Goal: Information Seeking & Learning: Learn about a topic

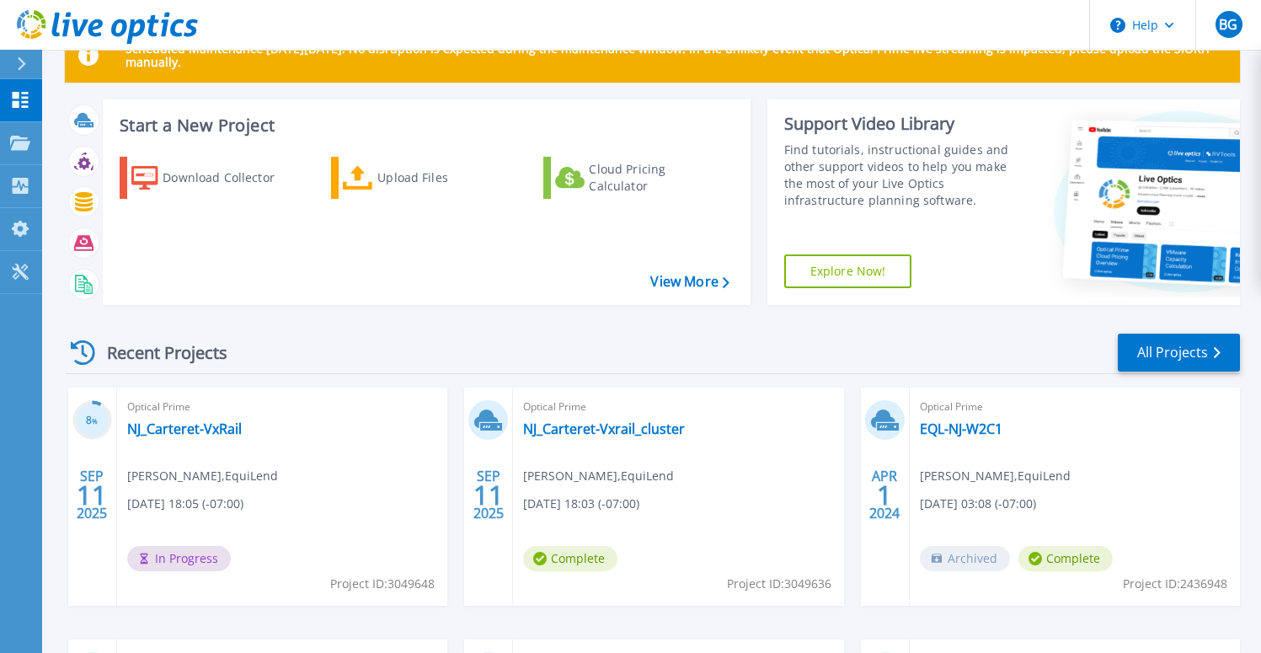
scroll to position [70, 0]
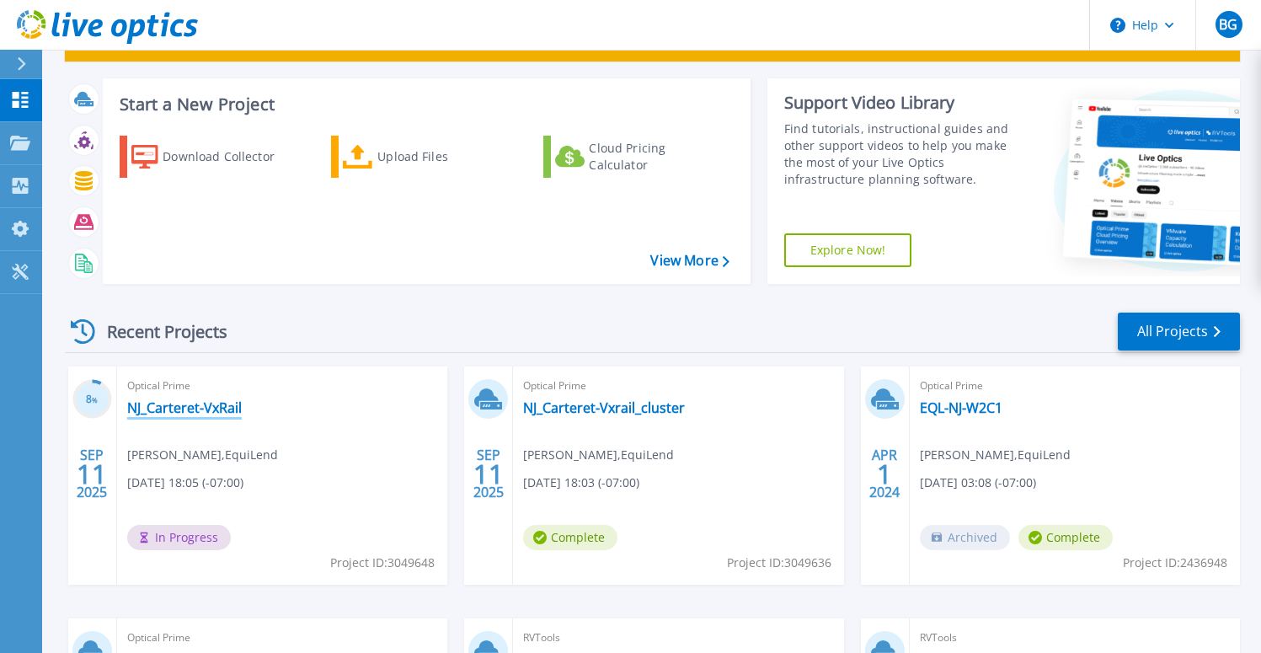
click at [220, 407] on link "NJ_Carteret-VxRail" at bounding box center [184, 407] width 115 height 17
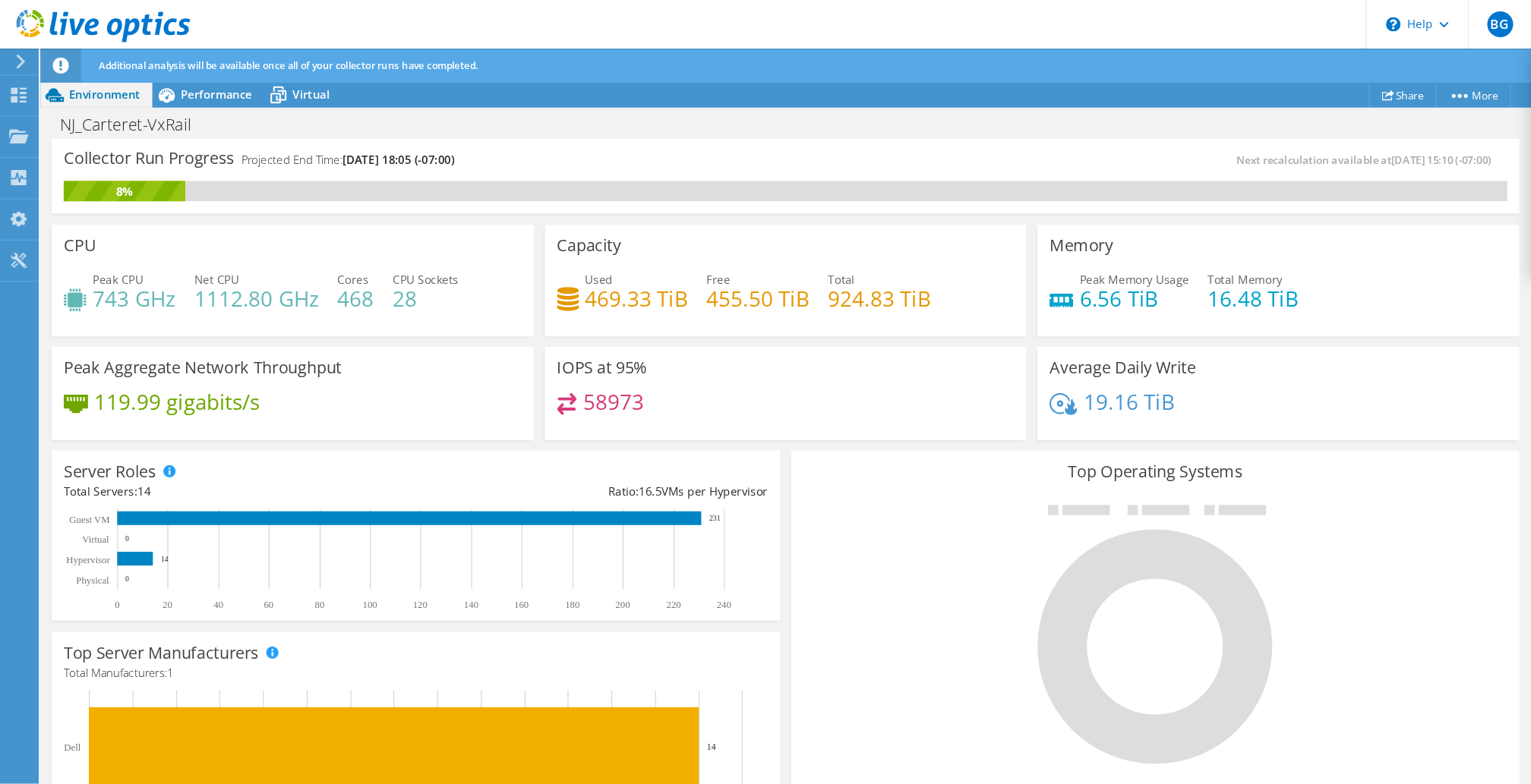
scroll to position [186, 0]
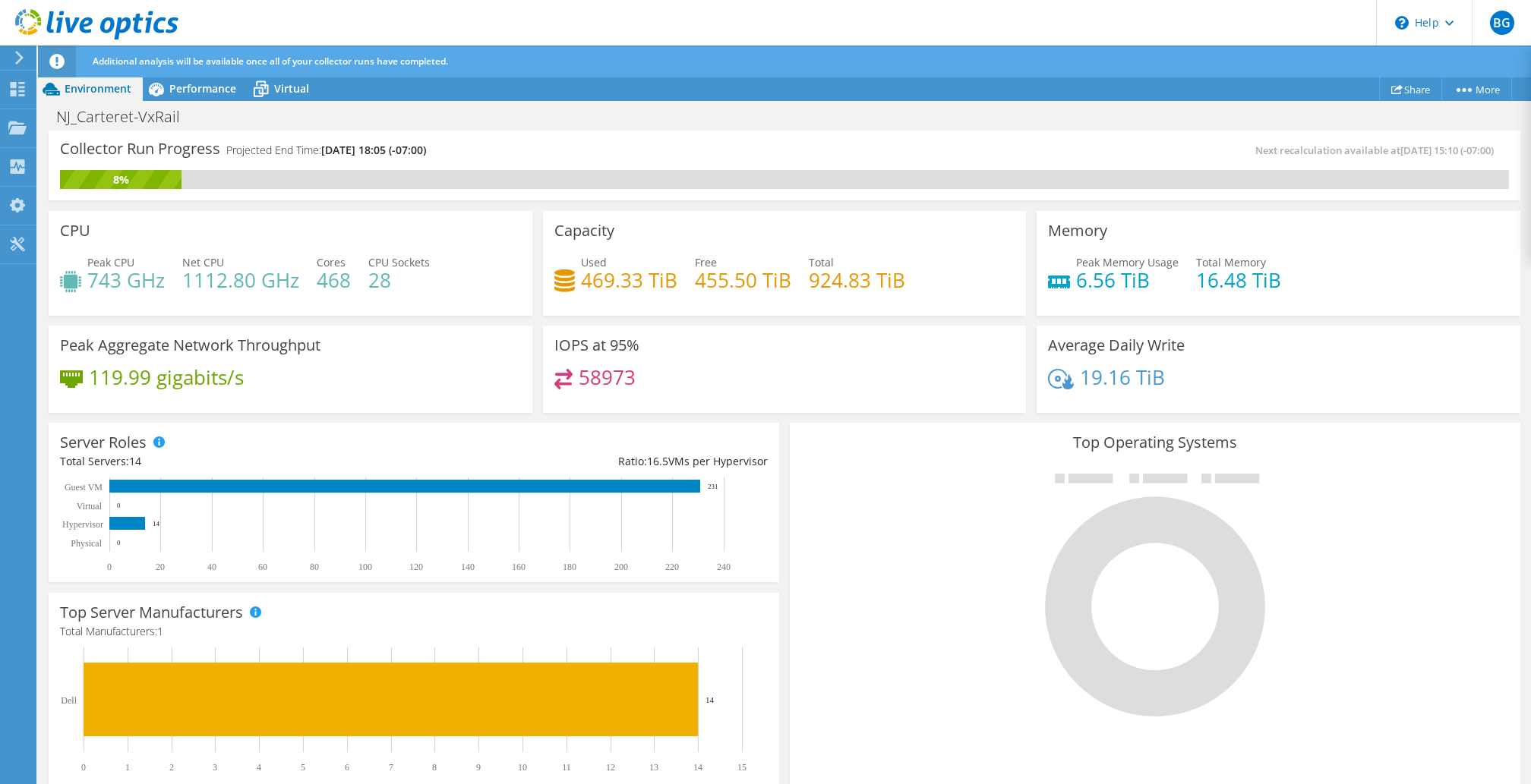
drag, startPoint x: 891, startPoint y: 1, endPoint x: 611, endPoint y: 446, distance: 525.8
click at [611, 446] on div "Server Roles Physical Servers represent bare metal servers that were targets of…" at bounding box center [414, 502] width 730 height 160
click at [213, 88] on span "Performance" at bounding box center [203, 88] width 67 height 14
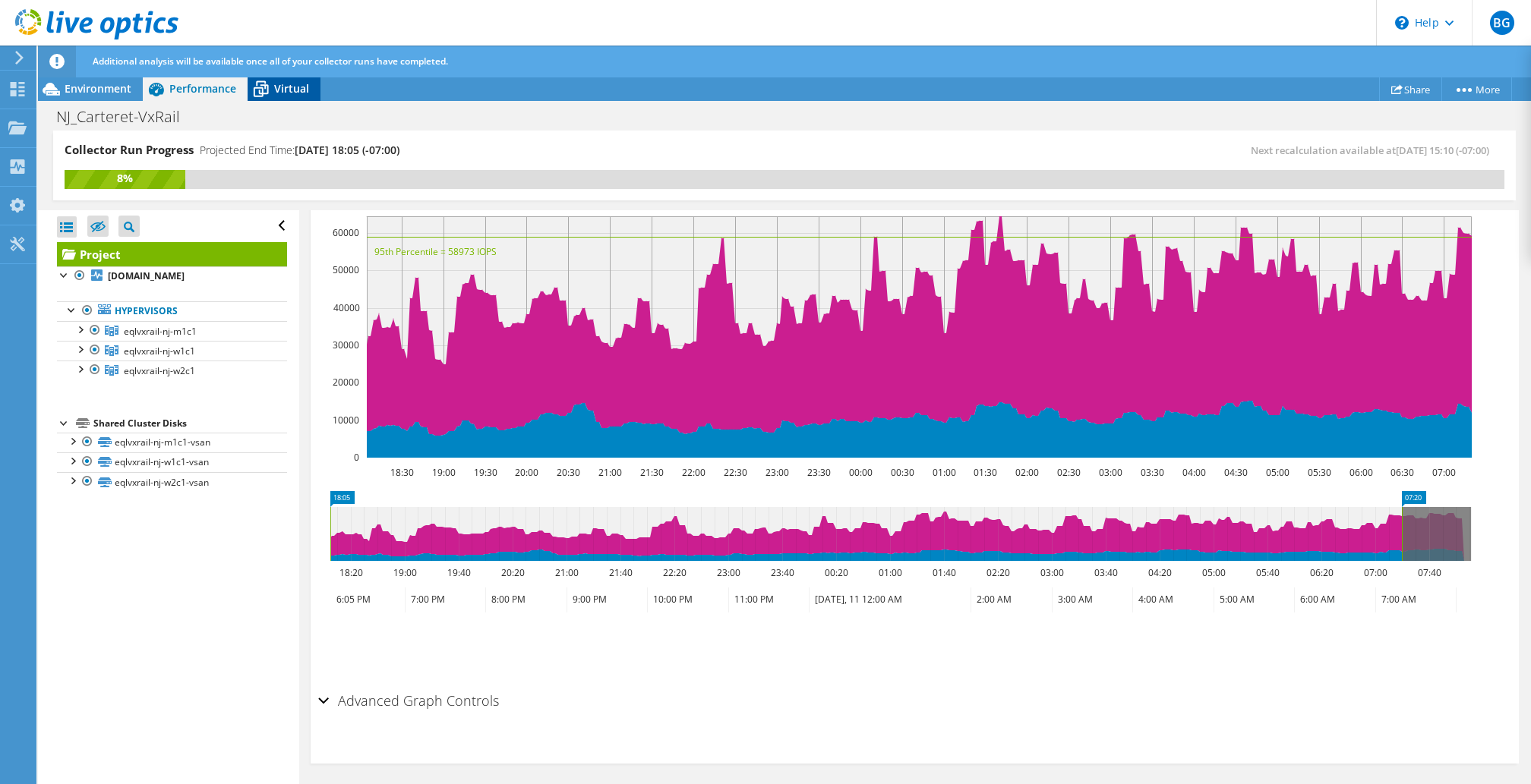
click at [286, 95] on span "Virtual" at bounding box center [291, 88] width 35 height 14
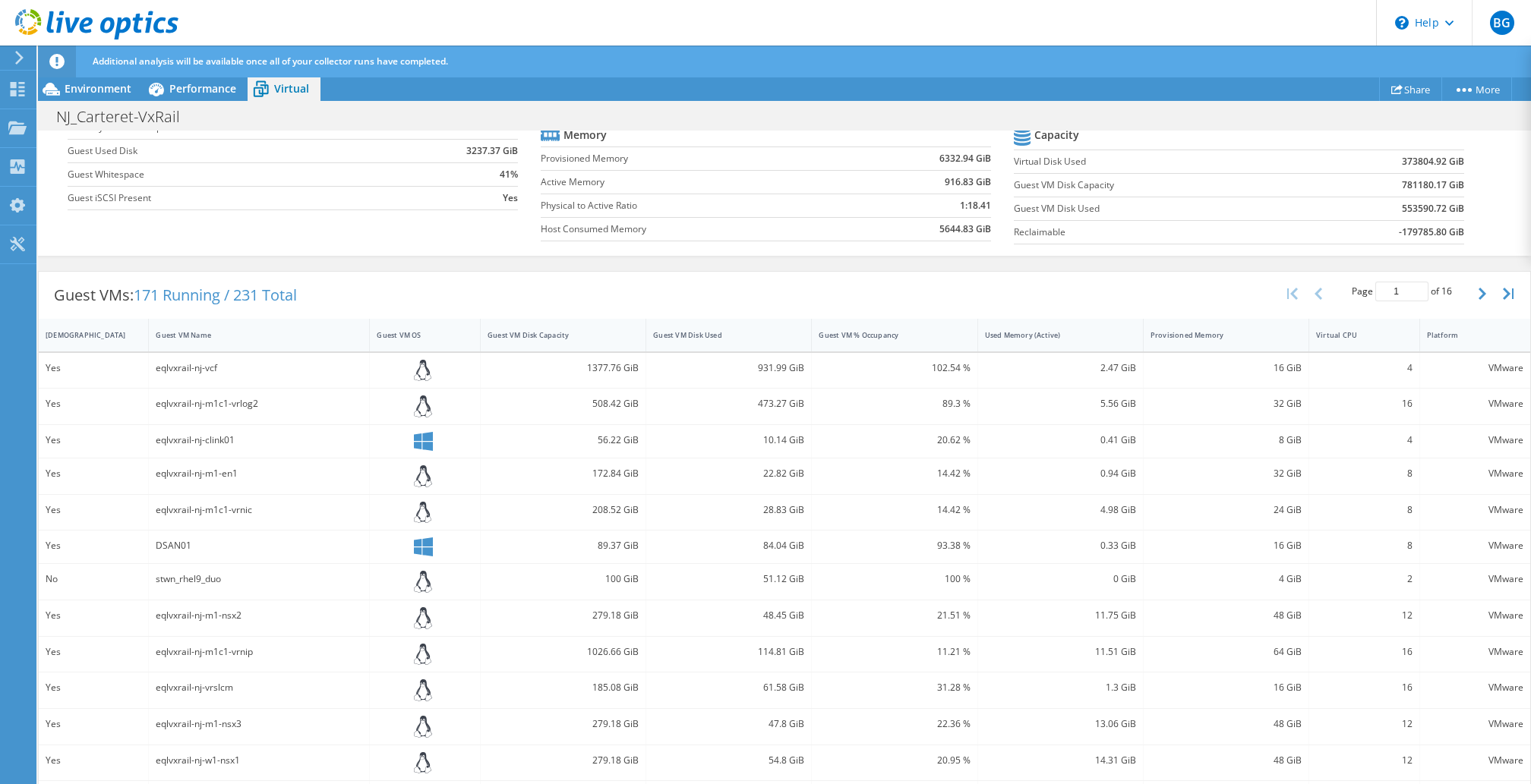
scroll to position [0, 0]
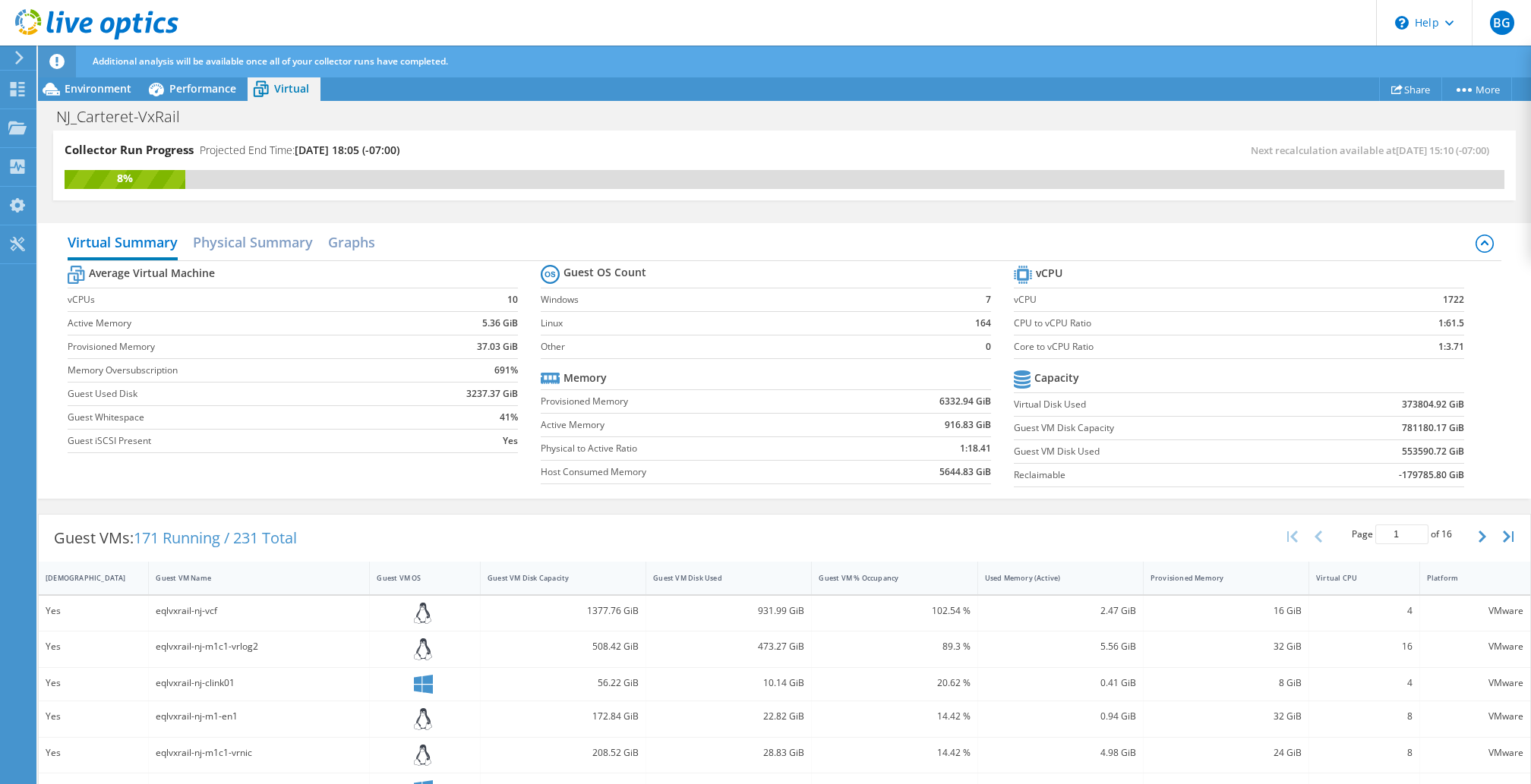
click at [368, 264] on tr "Average Virtual Machine" at bounding box center [292, 275] width 450 height 26
click at [359, 238] on h2 "Graphs" at bounding box center [352, 243] width 47 height 33
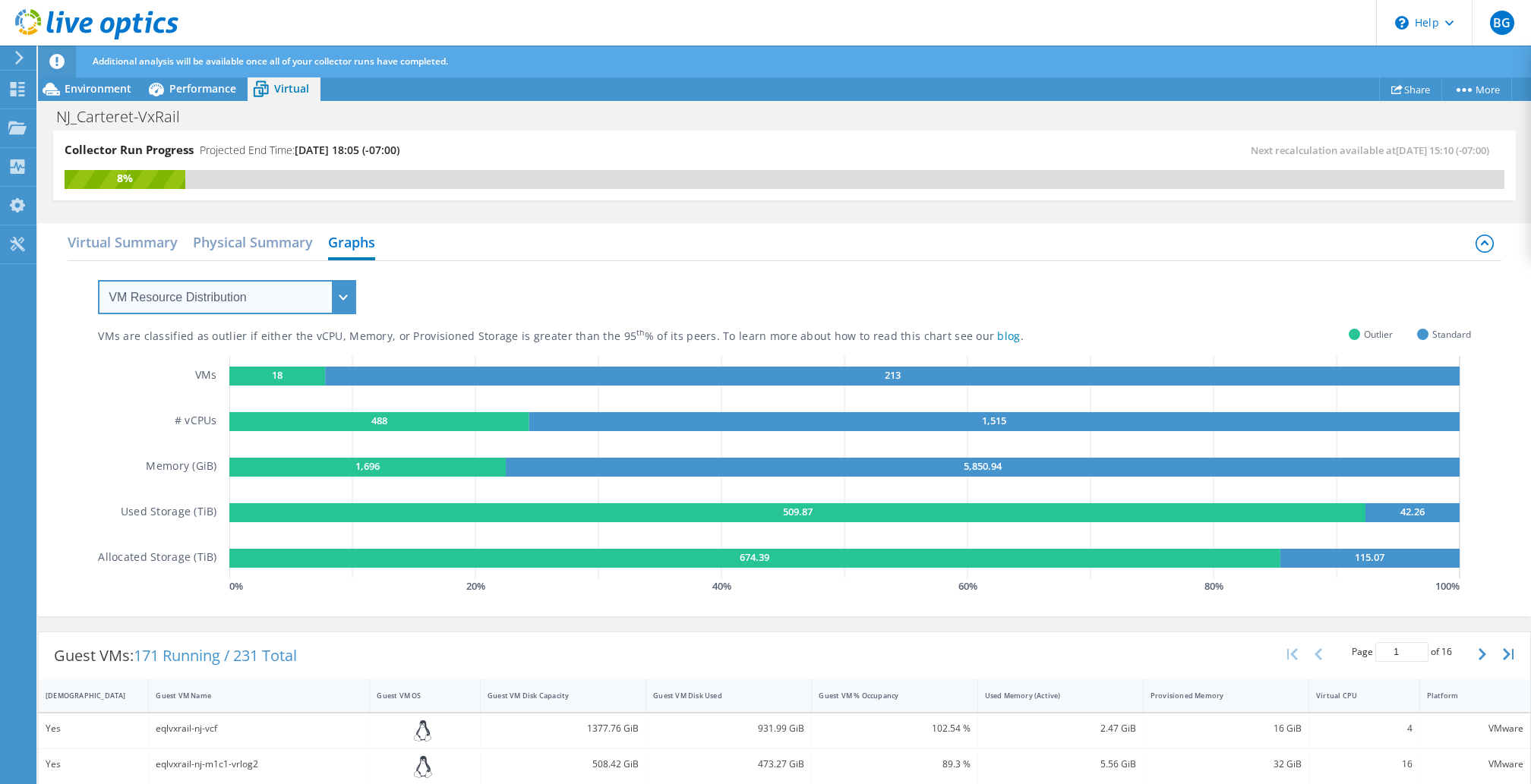
click at [340, 292] on select "VM Resource Distribution Provisioning Contrast Over Provisioning" at bounding box center [227, 297] width 258 height 34
select select "Over Provisioning"
click at [98, 280] on select "VM Resource Distribution Provisioning Contrast Over Provisioning" at bounding box center [227, 297] width 258 height 34
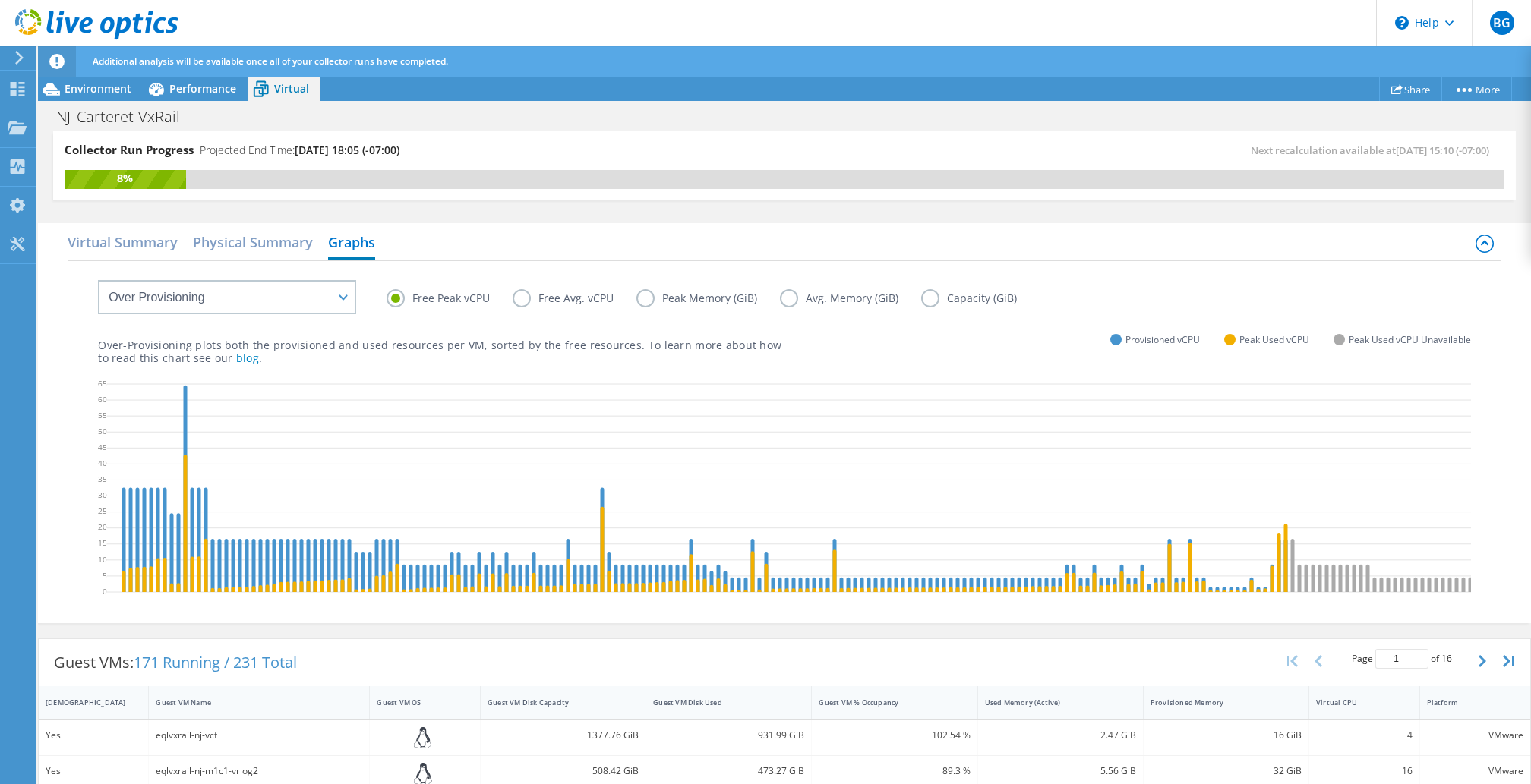
click at [683, 297] on label "Peak Memory (GiB)" at bounding box center [708, 298] width 143 height 18
click at [0, 0] on input "Peak Memory (GiB)" at bounding box center [0, 0] width 0 height 0
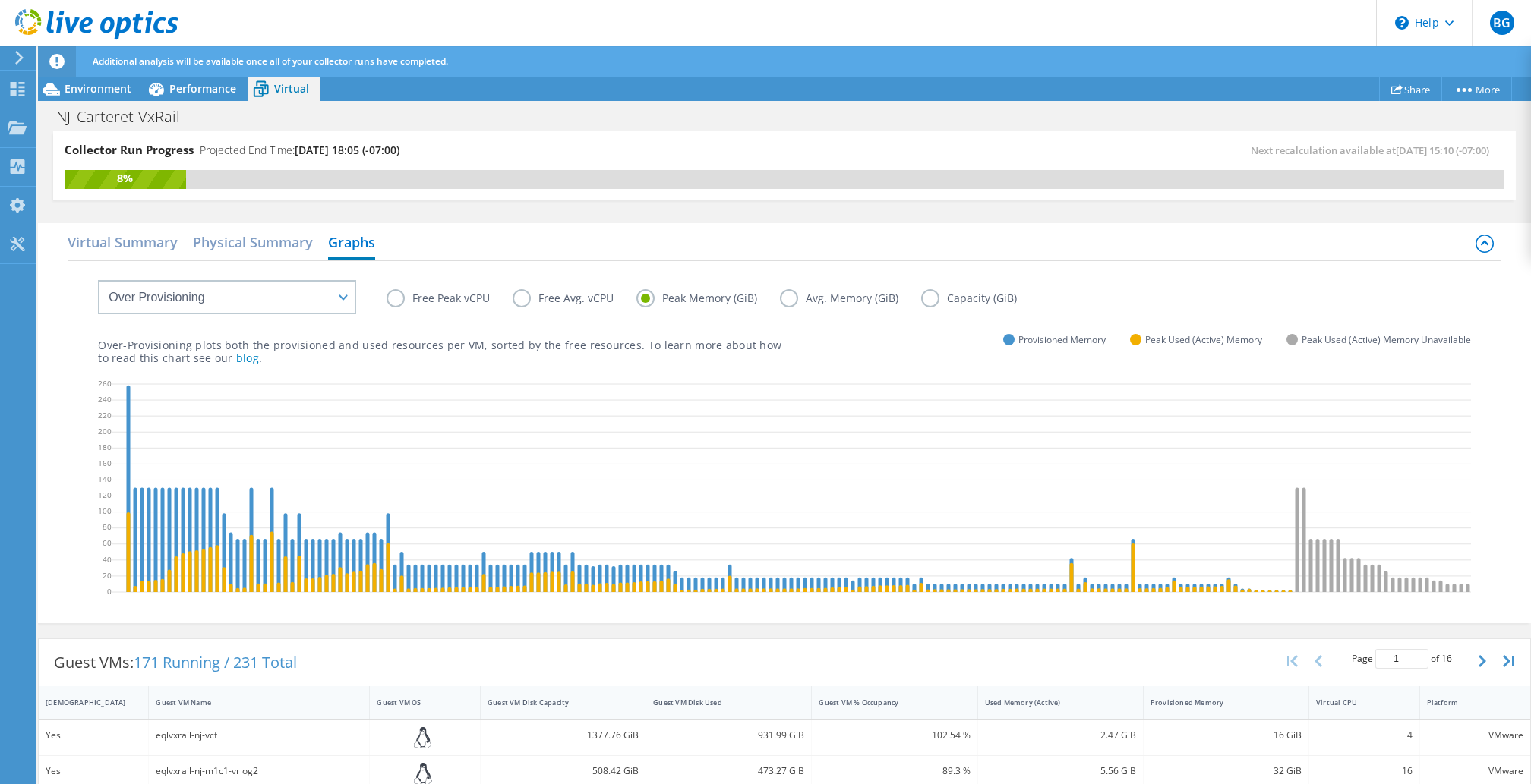
click at [785, 295] on label "Avg. Memory (GiB)" at bounding box center [850, 298] width 142 height 18
click at [0, 0] on input "Avg. Memory (GiB)" at bounding box center [0, 0] width 0 height 0
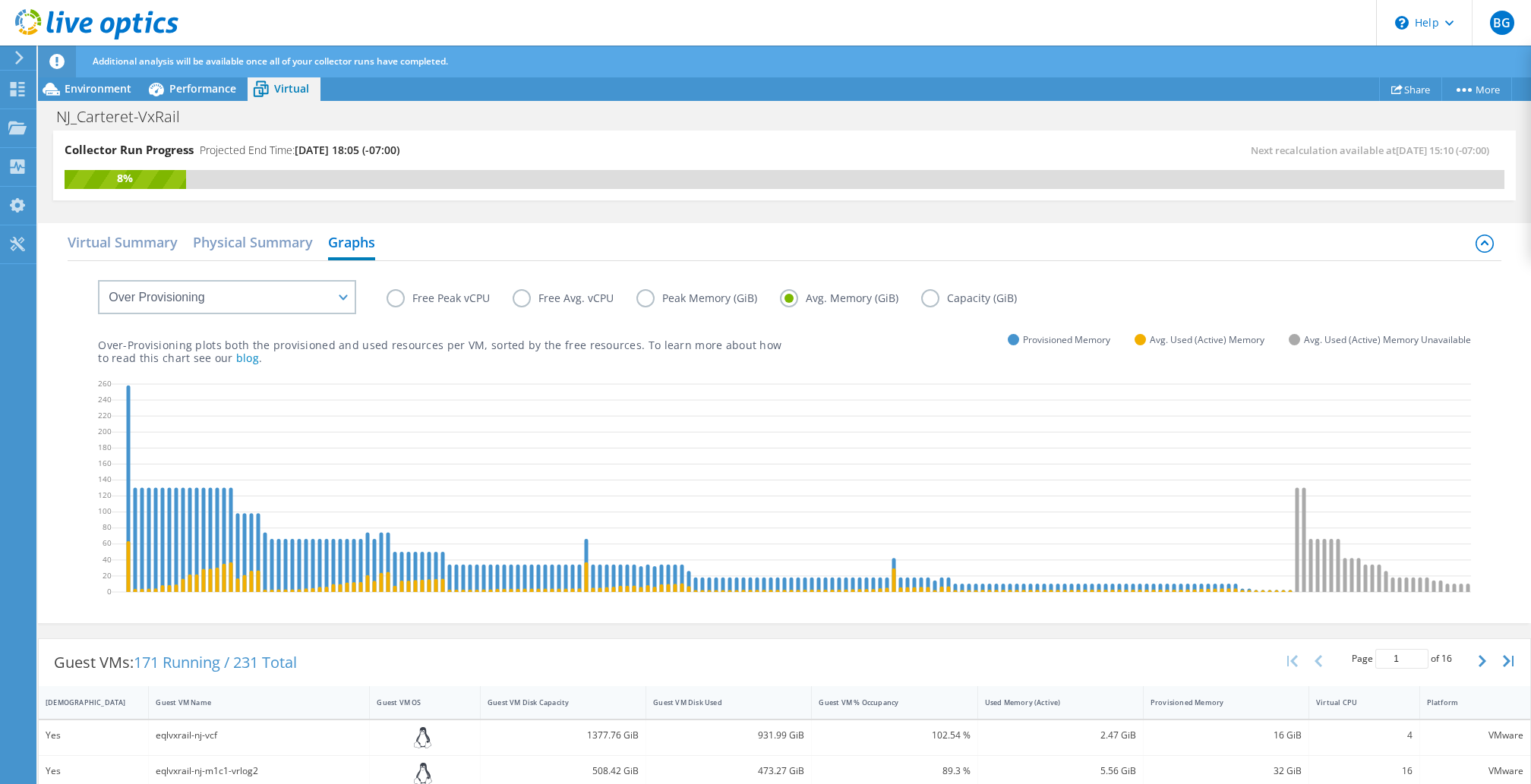
click at [928, 299] on label "Capacity (GiB)" at bounding box center [980, 298] width 118 height 18
click at [0, 0] on input "Capacity (GiB)" at bounding box center [0, 0] width 0 height 0
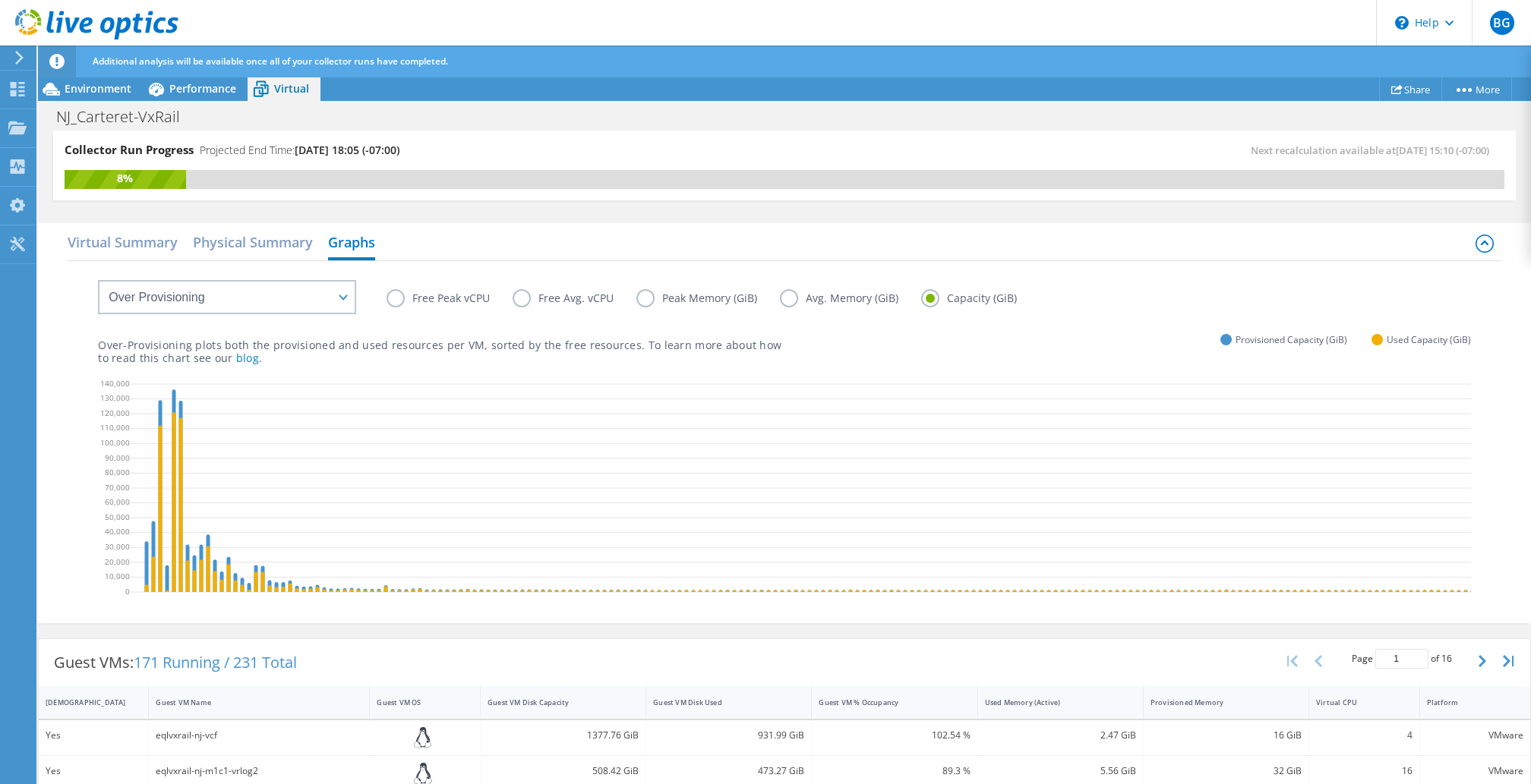
click at [787, 296] on label "Avg. Memory (GiB)" at bounding box center [850, 298] width 142 height 18
click at [0, 0] on input "Avg. Memory (GiB)" at bounding box center [0, 0] width 0 height 0
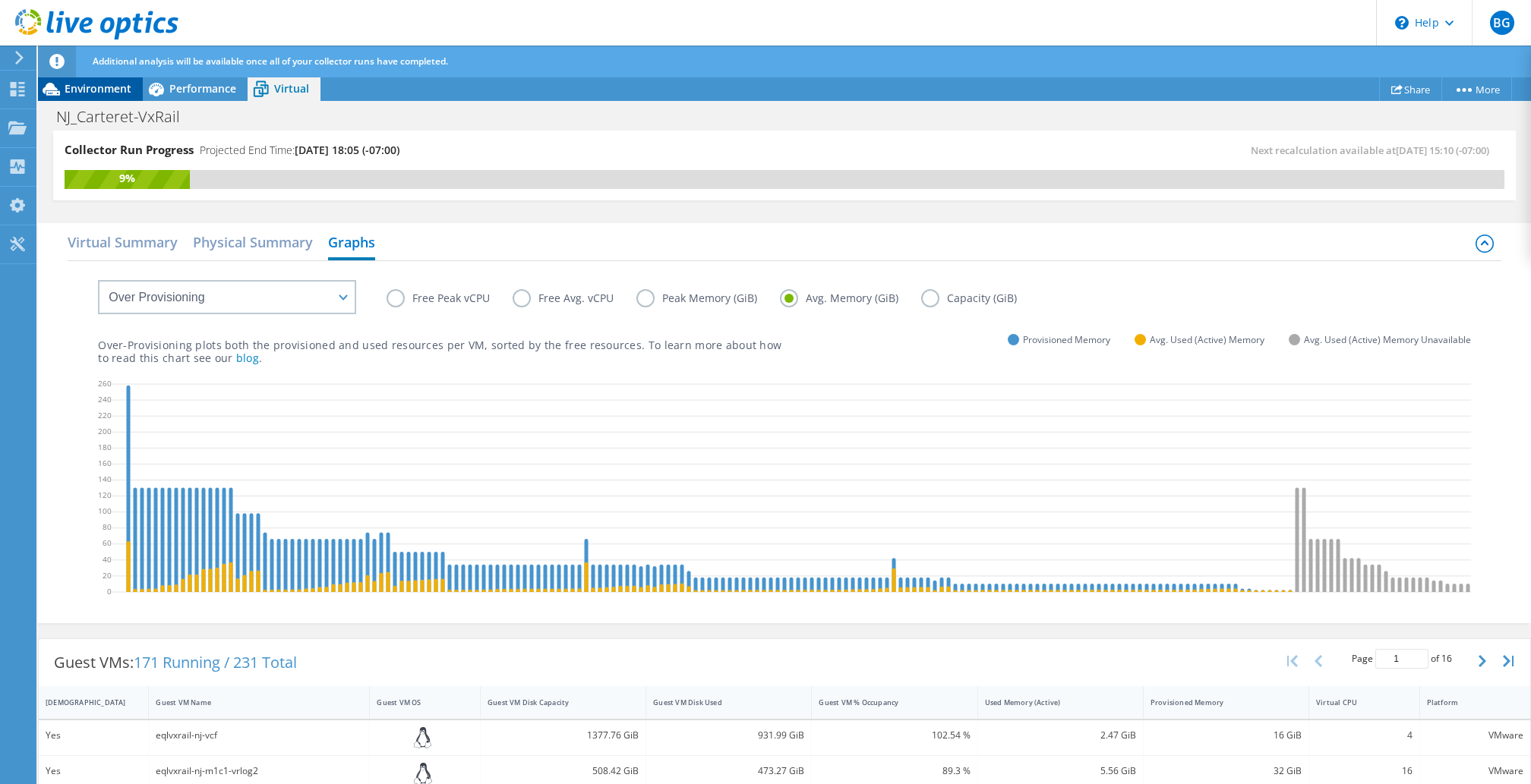
click at [73, 89] on span "Environment" at bounding box center [98, 88] width 67 height 14
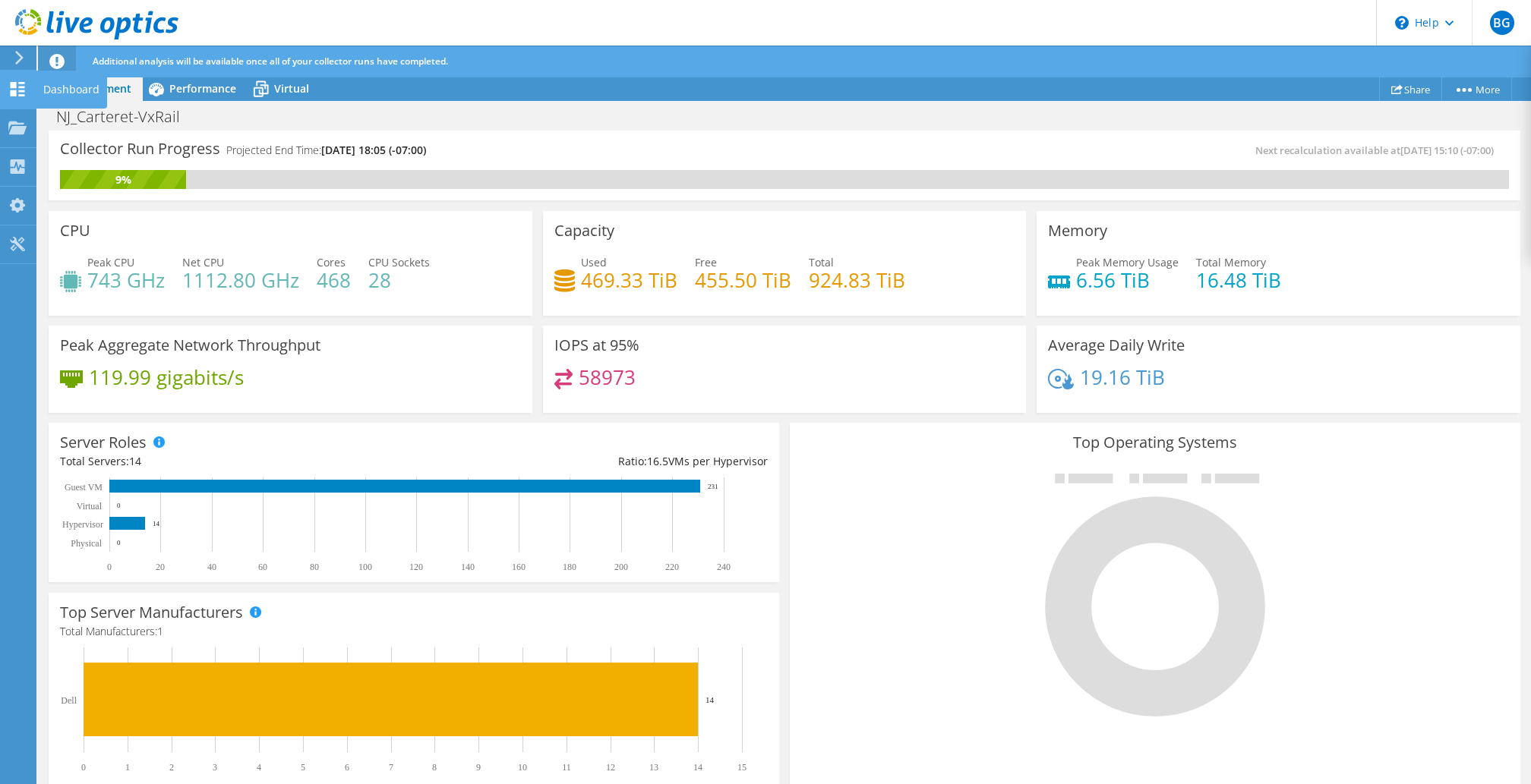
click at [38, 87] on div "Dashboard" at bounding box center [71, 89] width 71 height 38
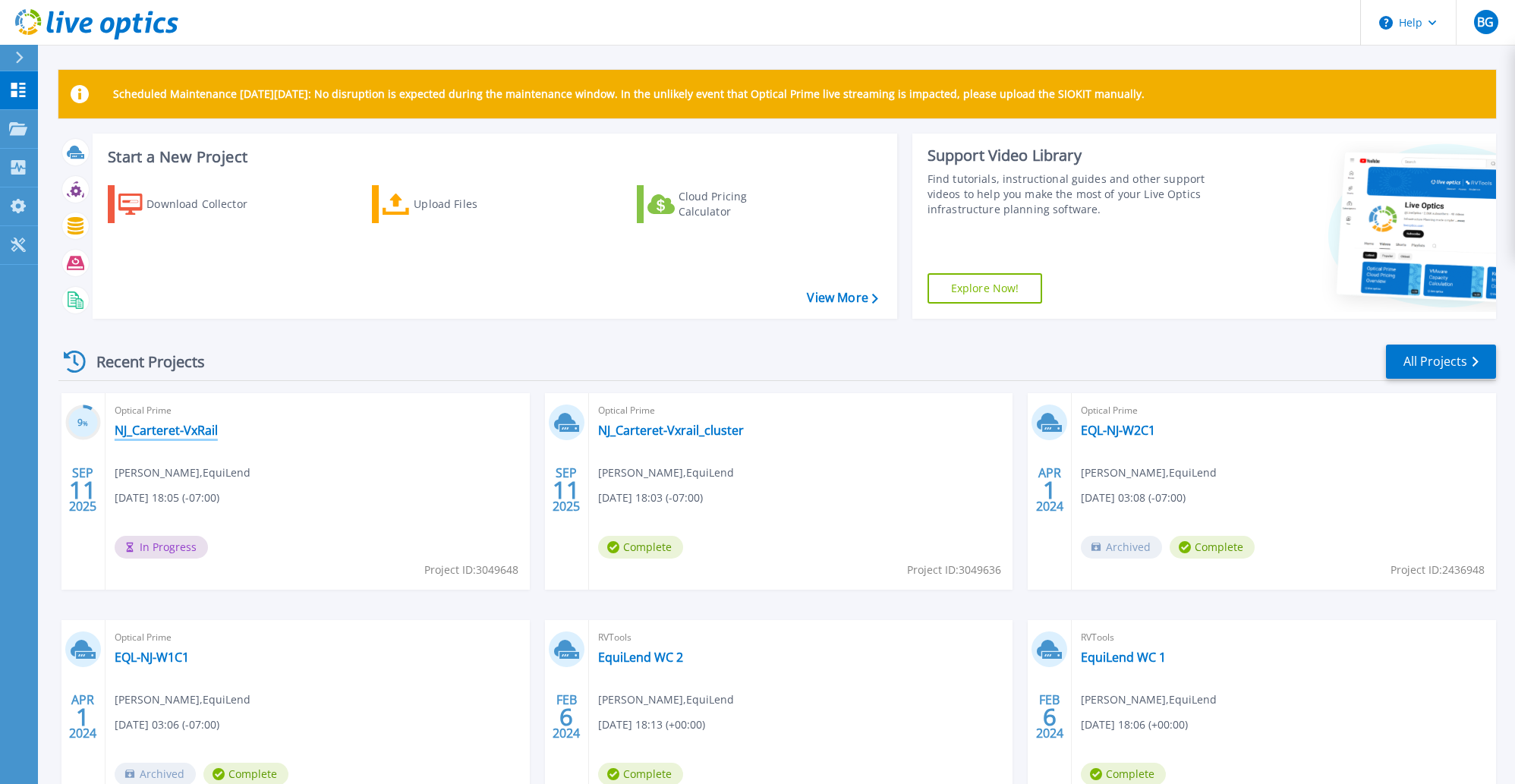
click at [192, 432] on link "NJ_Carteret-VxRail" at bounding box center [166, 430] width 104 height 15
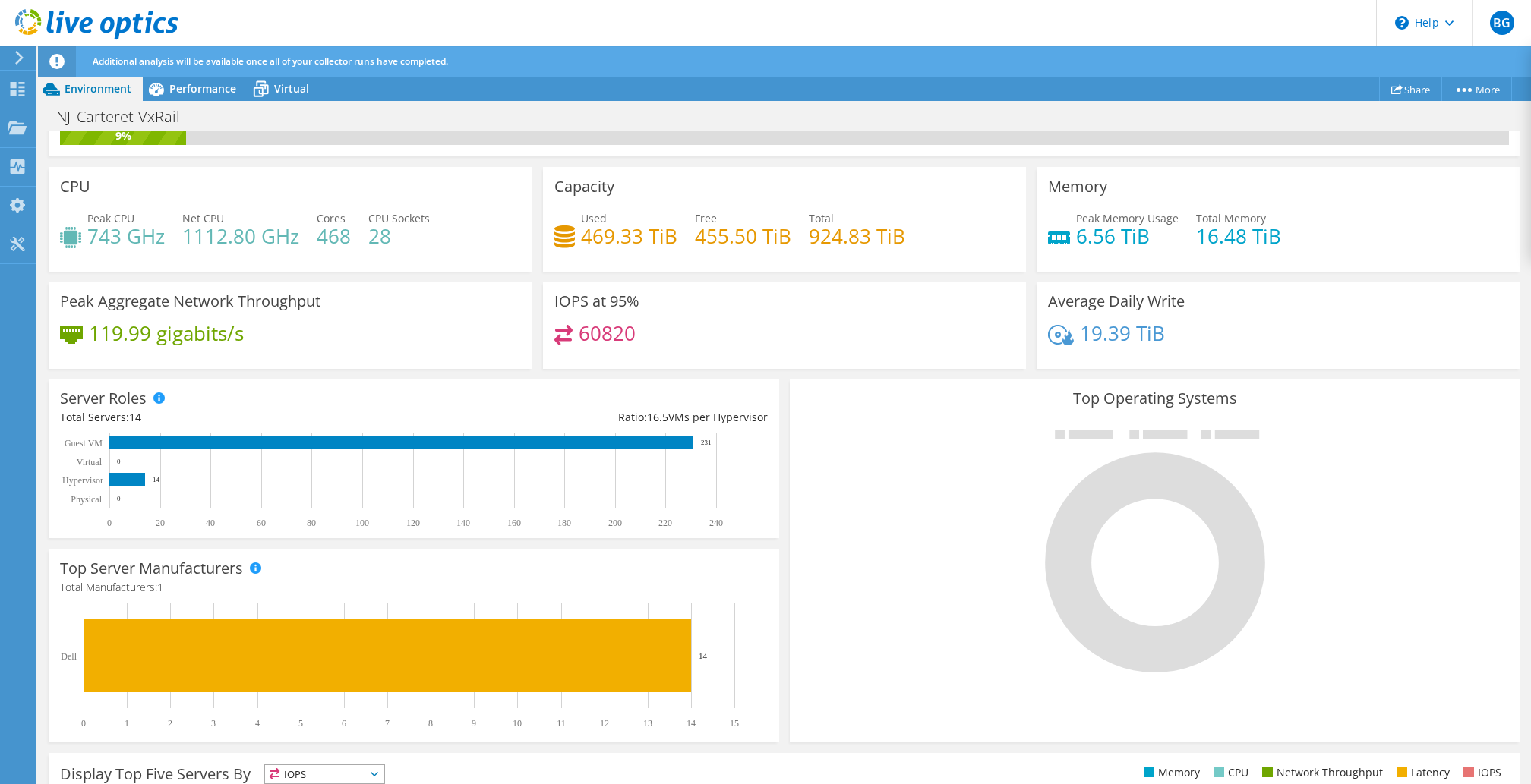
scroll to position [49, 0]
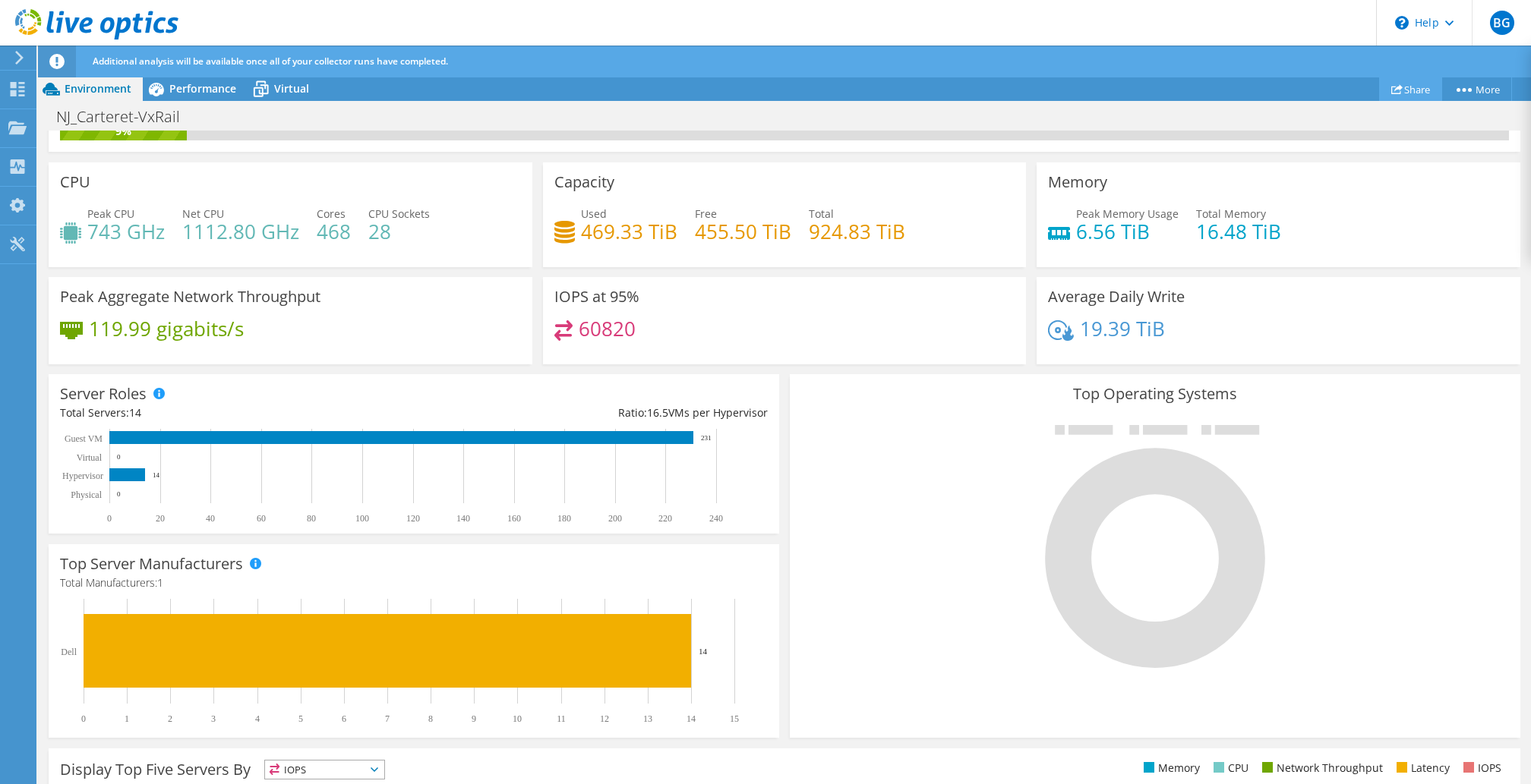
click at [1401, 86] on link "Share" at bounding box center [1410, 89] width 63 height 23
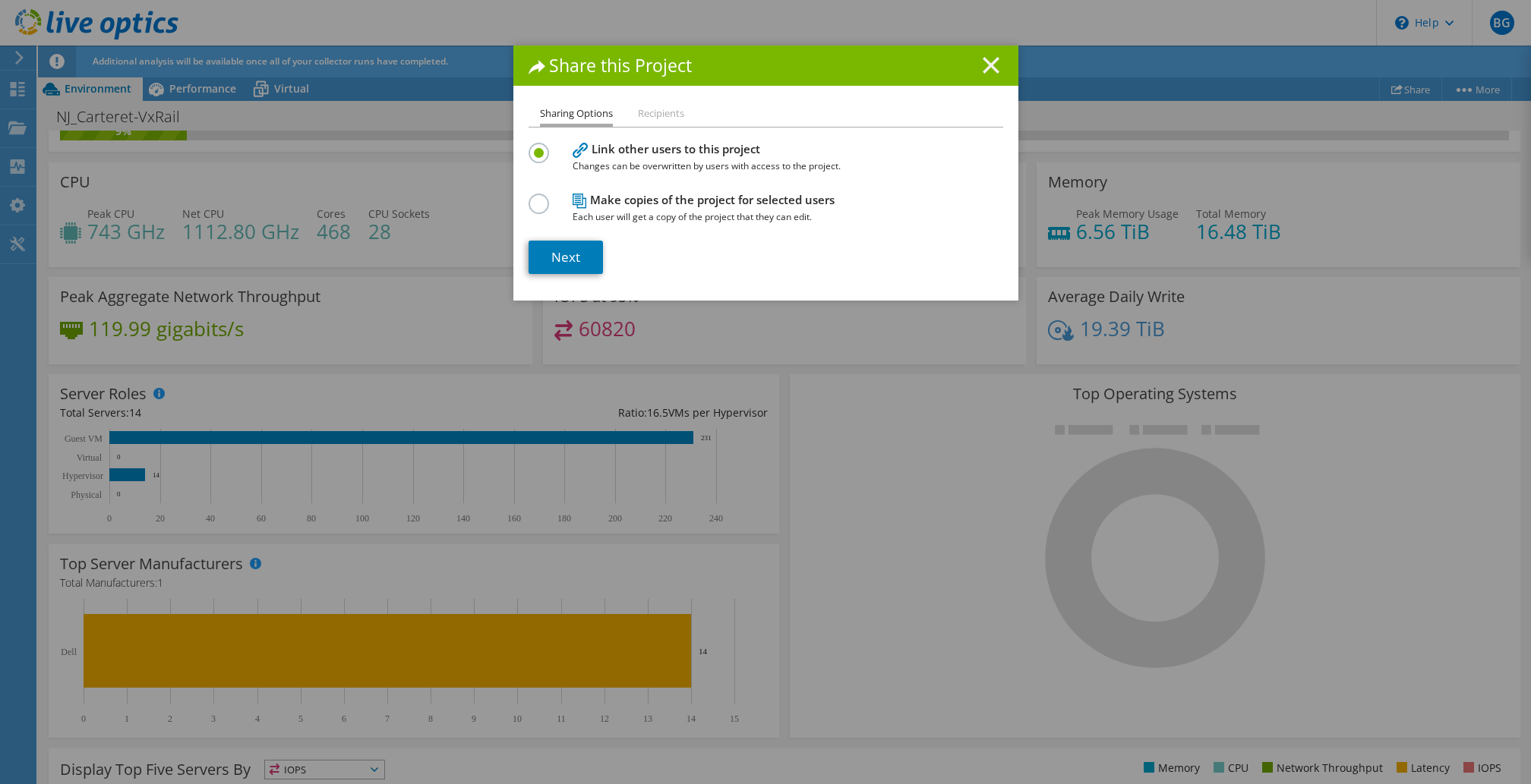
click at [984, 64] on line at bounding box center [991, 65] width 15 height 15
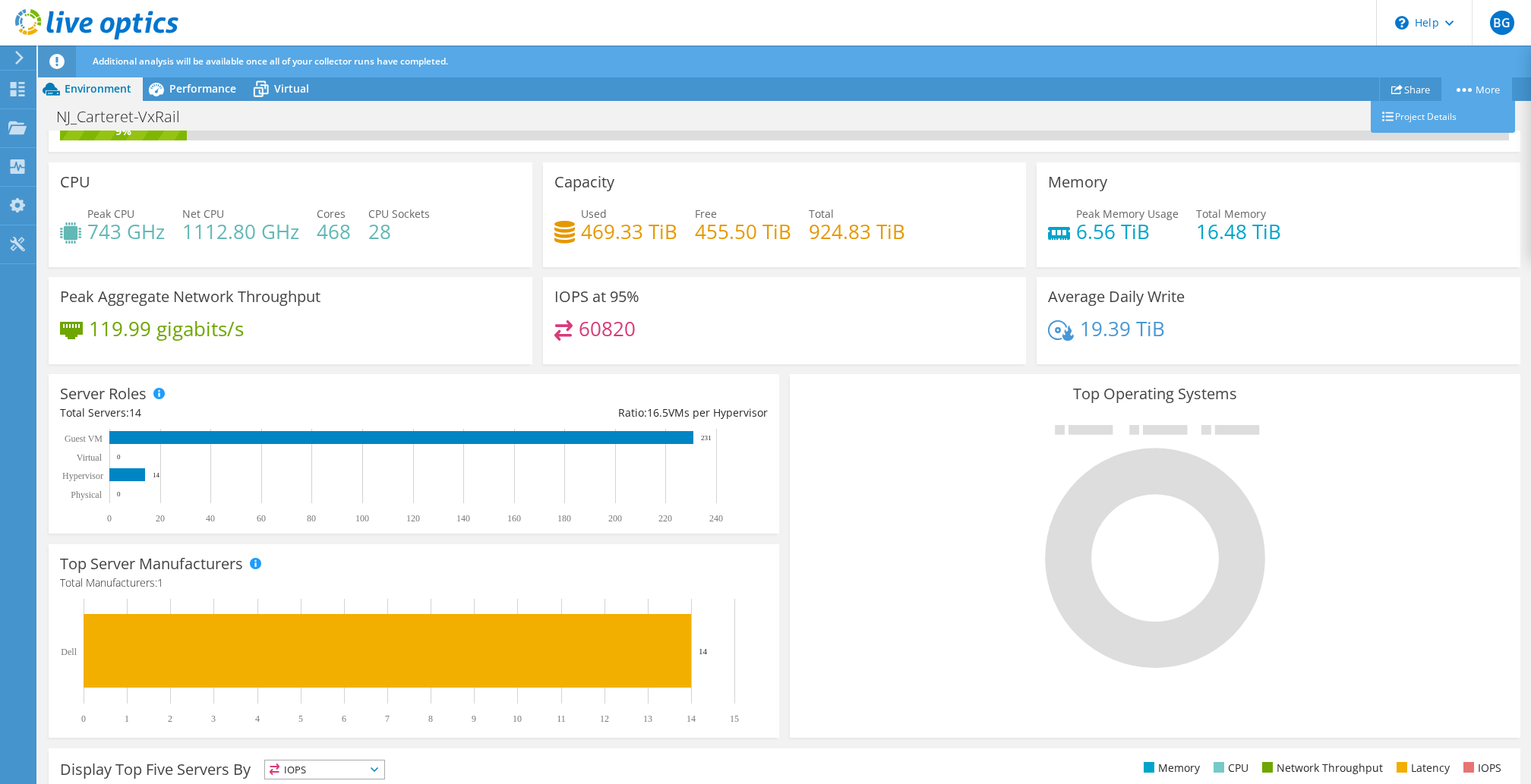
click at [1458, 84] on link "More" at bounding box center [1476, 89] width 70 height 23
click at [1444, 111] on link "Project Details" at bounding box center [1443, 116] width 144 height 32
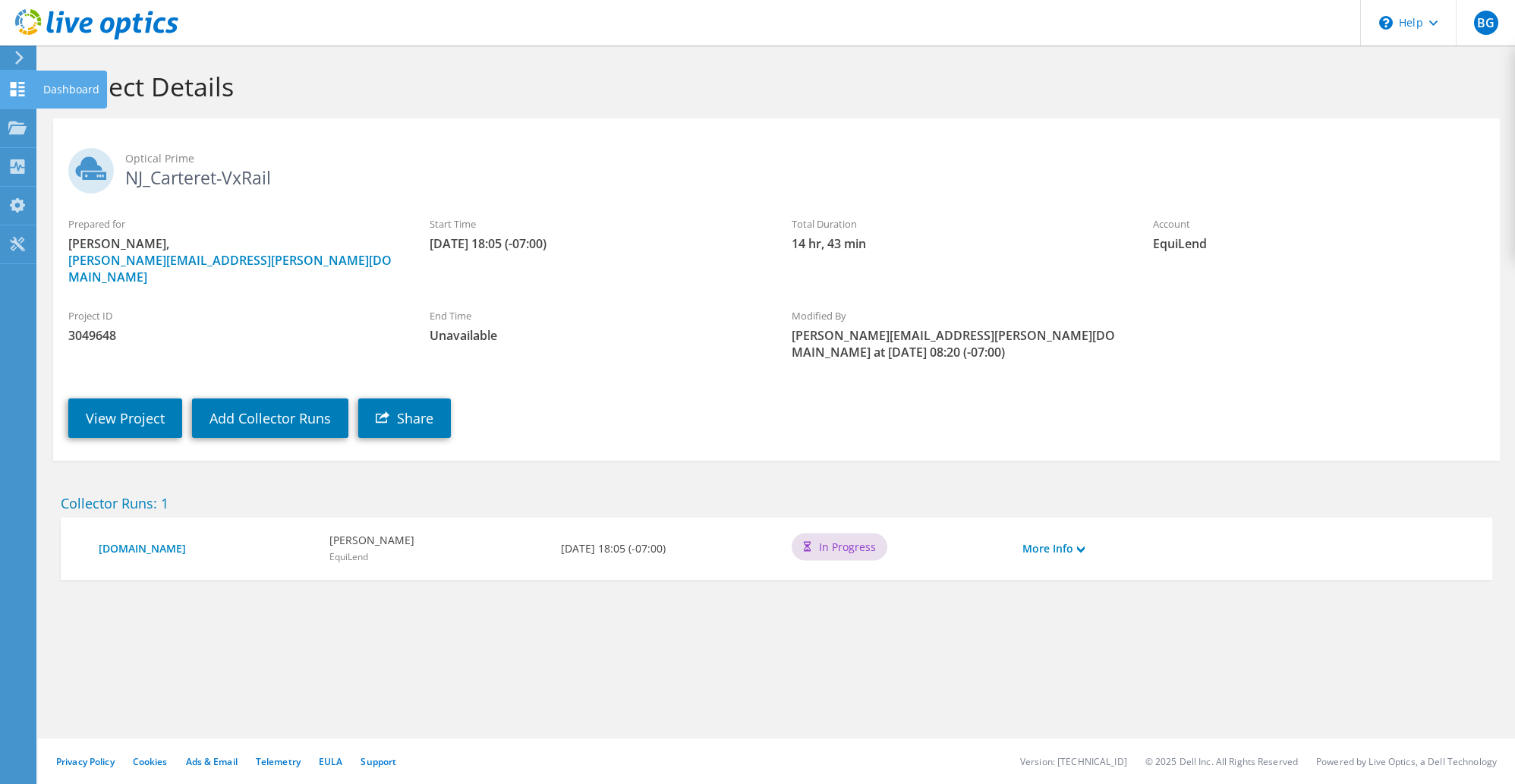
click at [69, 89] on div "Dashboard" at bounding box center [71, 89] width 71 height 38
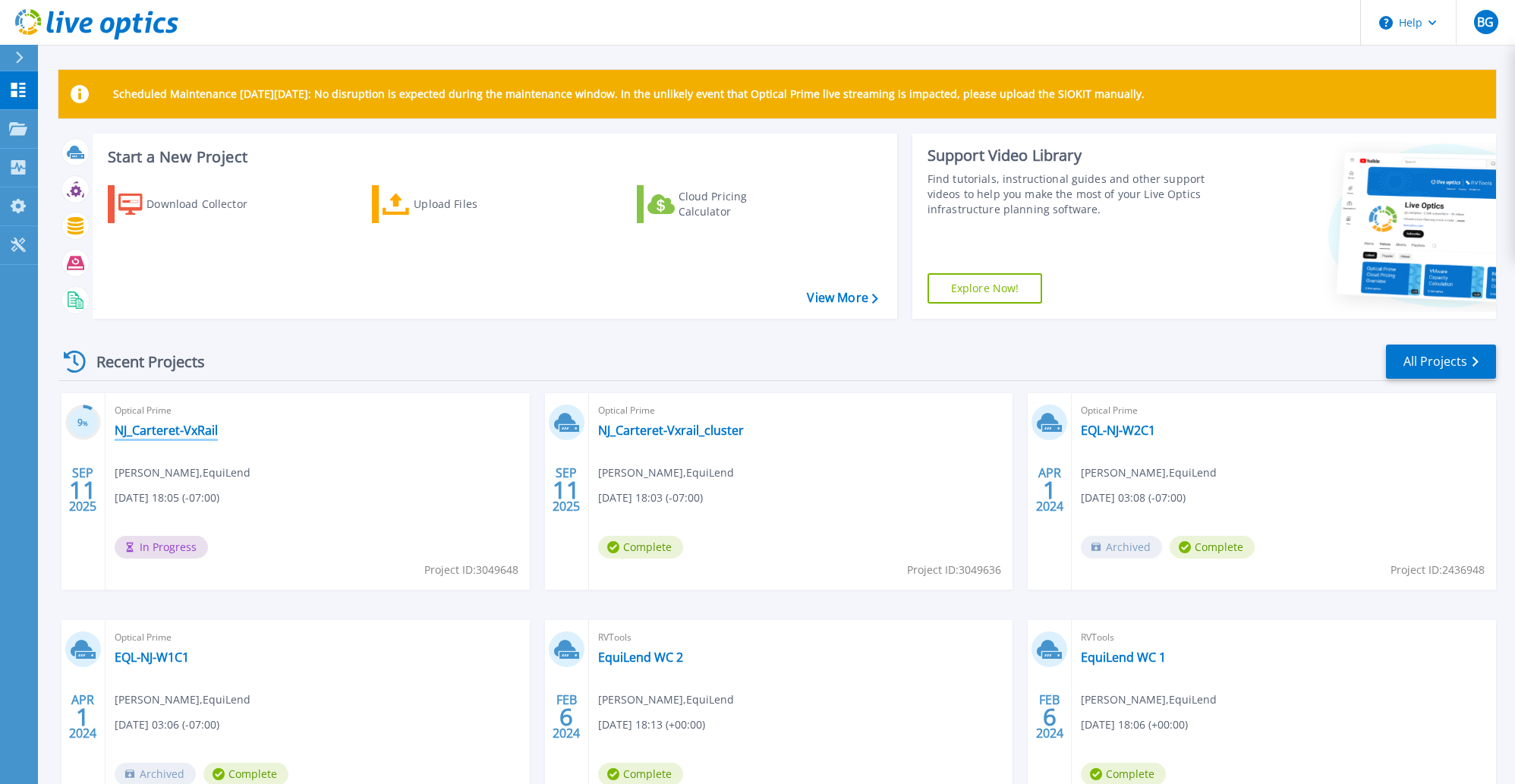
click at [151, 432] on link "NJ_Carteret-VxRail" at bounding box center [166, 430] width 104 height 15
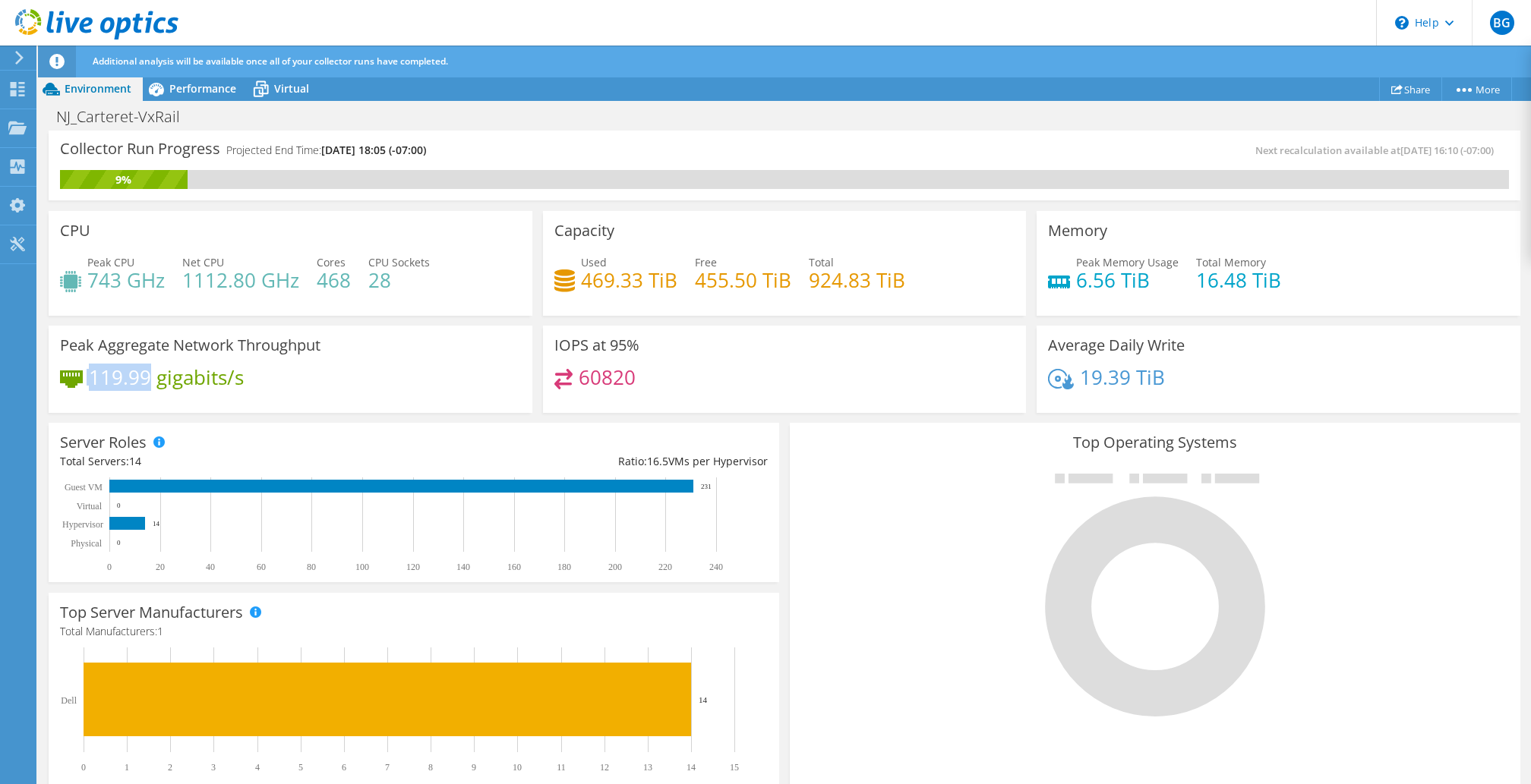
drag, startPoint x: 152, startPoint y: 375, endPoint x: 71, endPoint y: 371, distance: 81.1
click at [71, 371] on div "119.99 gigabits/s" at bounding box center [152, 377] width 184 height 17
click at [223, 91] on span "Performance" at bounding box center [203, 88] width 67 height 14
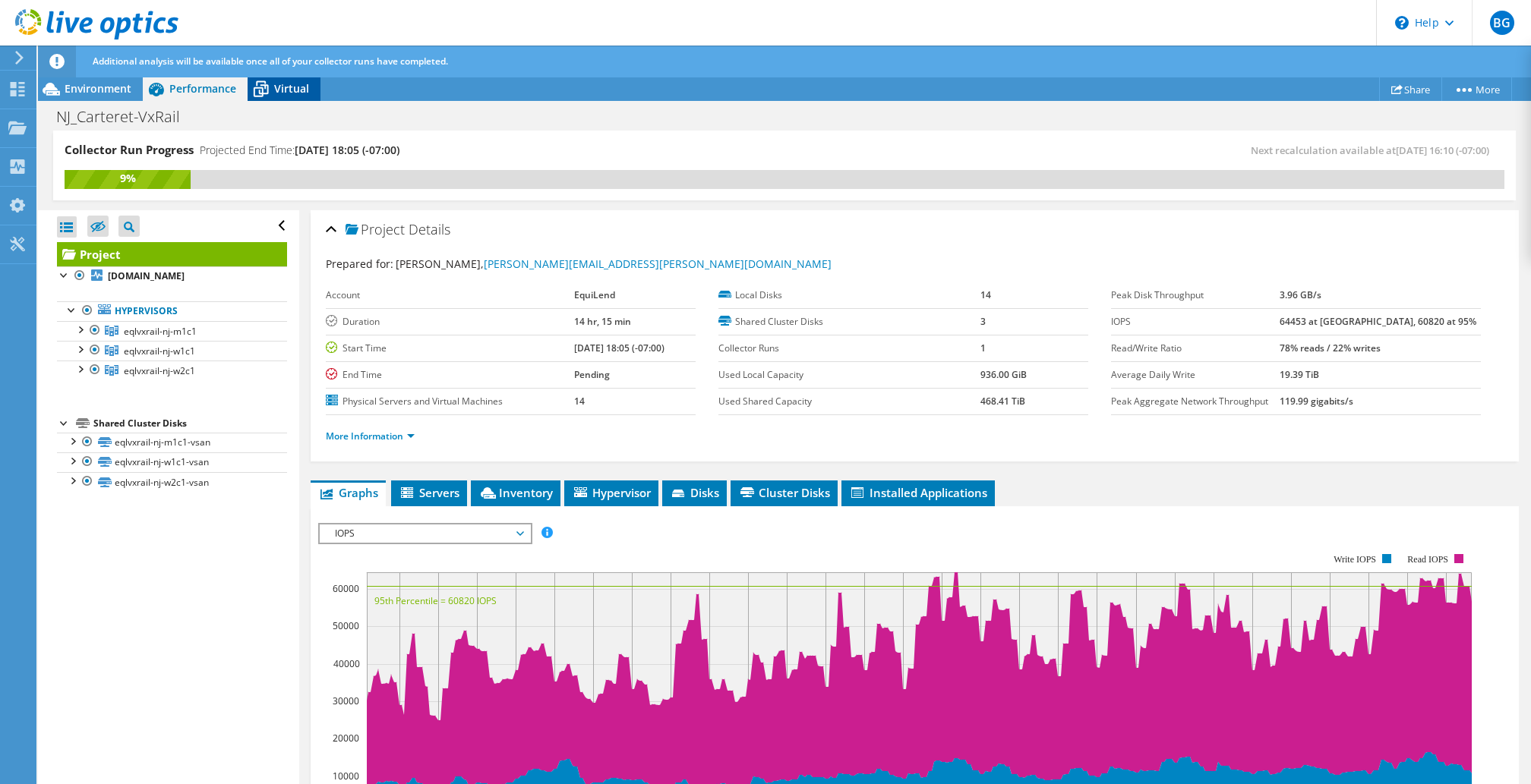
click at [286, 89] on span "Virtual" at bounding box center [291, 88] width 35 height 14
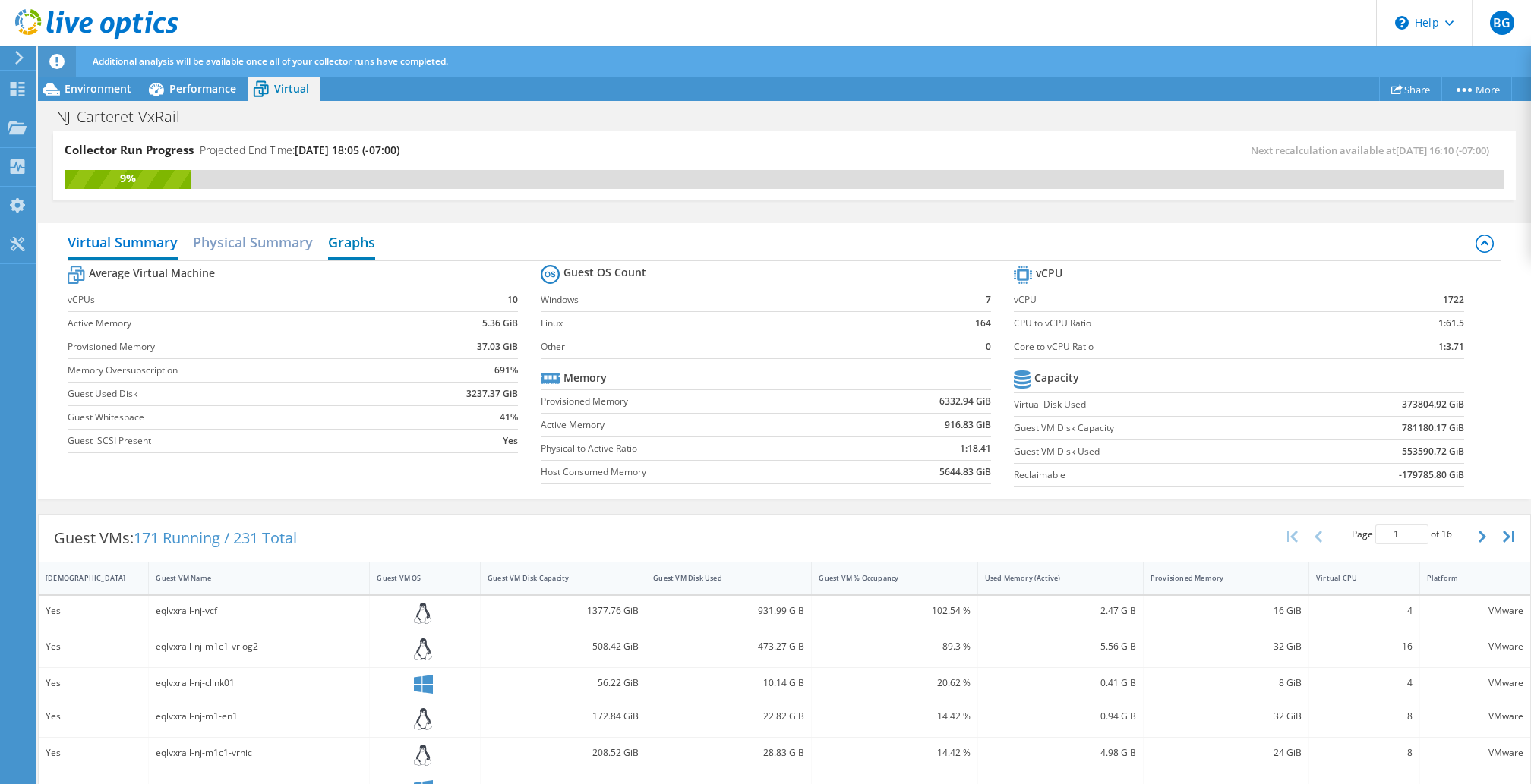
click at [350, 242] on h2 "Graphs" at bounding box center [352, 243] width 47 height 33
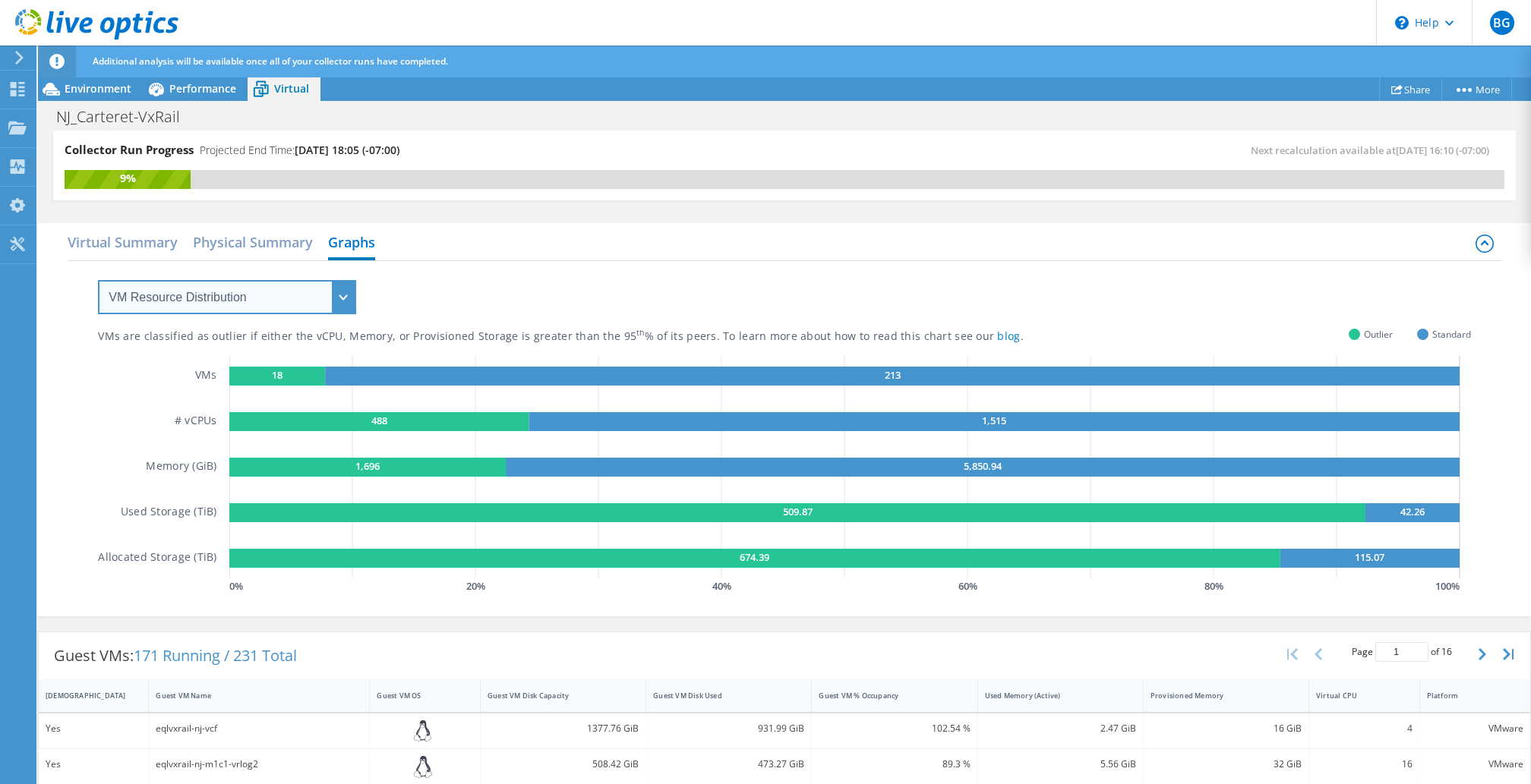
click at [342, 296] on select "VM Resource Distribution Provisioning Contrast Over Provisioning" at bounding box center [227, 297] width 258 height 34
select select "Over Provisioning"
click at [98, 280] on select "VM Resource Distribution Provisioning Contrast Over Provisioning" at bounding box center [227, 297] width 258 height 34
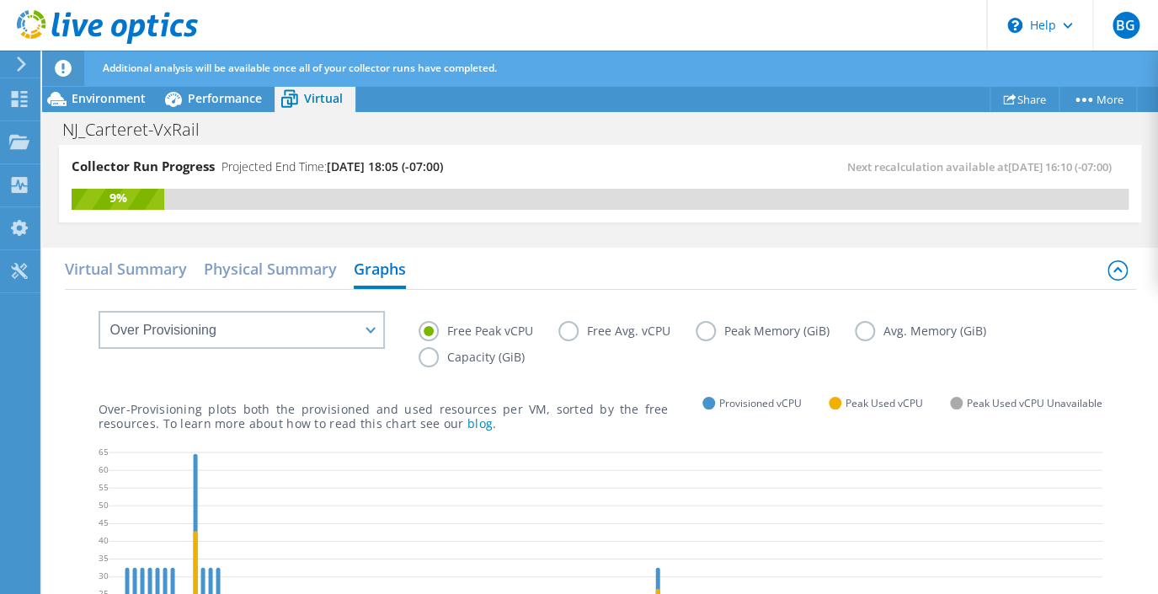
scroll to position [200, 0]
click at [703, 329] on label "Peak Memory (GiB)" at bounding box center [775, 331] width 159 height 20
click at [0, 0] on input "Peak Memory (GiB)" at bounding box center [0, 0] width 0 height 0
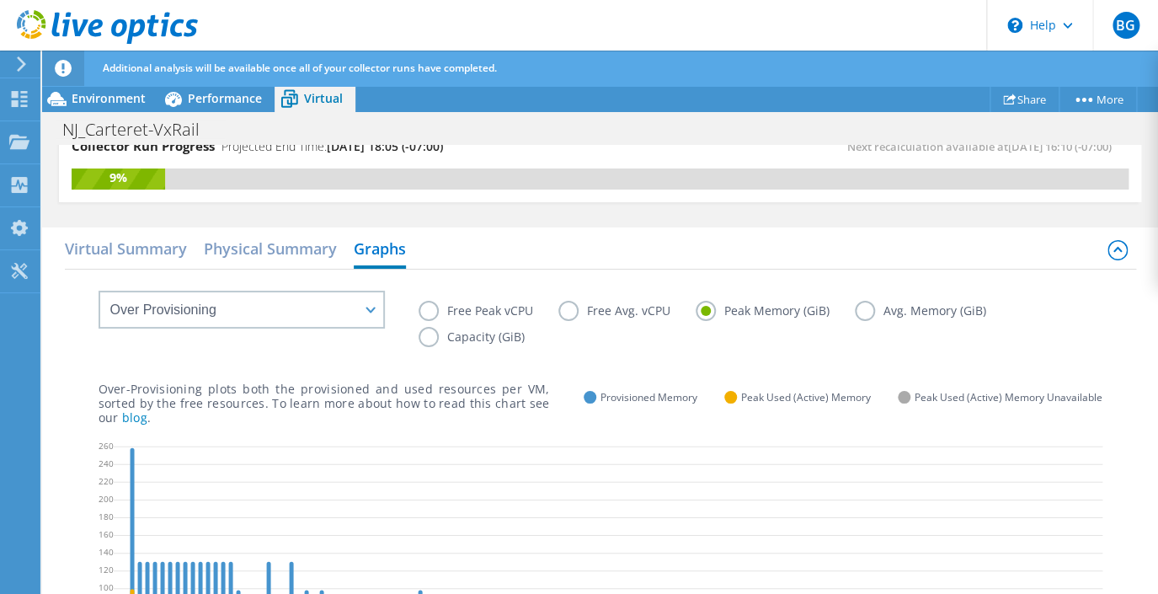
scroll to position [0, 0]
